Goal: Information Seeking & Learning: Learn about a topic

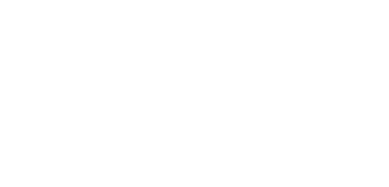
scroll to position [792, 0]
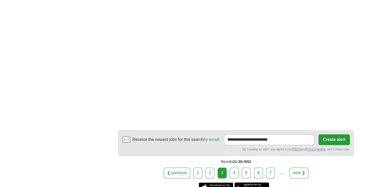
click at [234, 167] on link "4" at bounding box center [234, 172] width 9 height 11
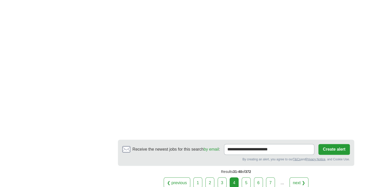
scroll to position [843, 0]
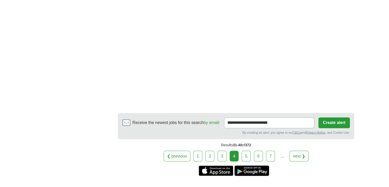
click at [247, 150] on link "5" at bounding box center [246, 155] width 9 height 11
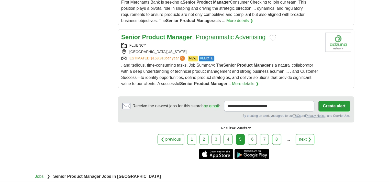
scroll to position [639, 0]
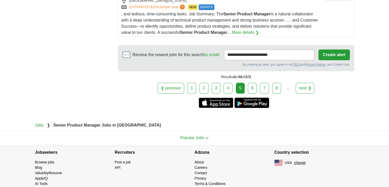
click at [251, 86] on link "6" at bounding box center [252, 88] width 9 height 11
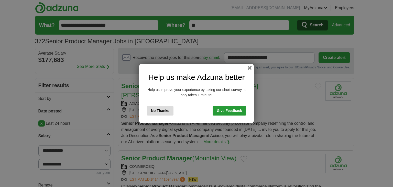
click at [162, 110] on button "No Thanks" at bounding box center [160, 110] width 27 height 9
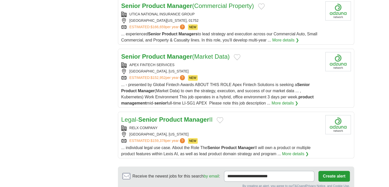
scroll to position [588, 0]
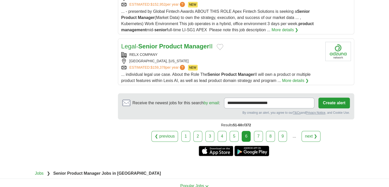
click at [257, 131] on link "7" at bounding box center [258, 136] width 9 height 11
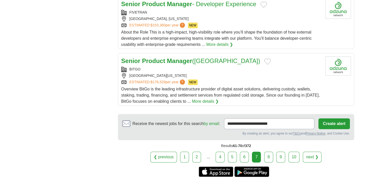
scroll to position [613, 0]
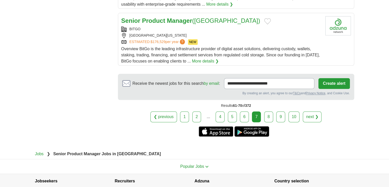
click at [268, 111] on link "8" at bounding box center [268, 116] width 9 height 11
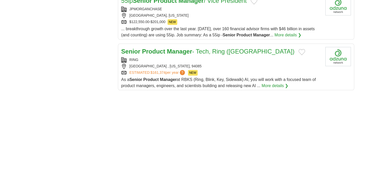
scroll to position [716, 0]
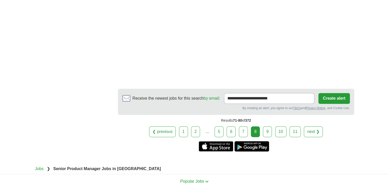
click at [266, 126] on link "9" at bounding box center [267, 131] width 9 height 11
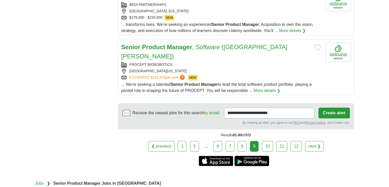
scroll to position [562, 0]
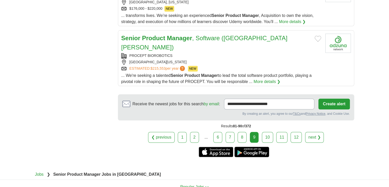
click at [264, 132] on link "10" at bounding box center [267, 137] width 11 height 11
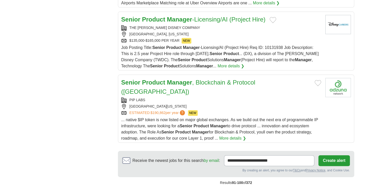
scroll to position [613, 0]
